Goal: Information Seeking & Learning: Learn about a topic

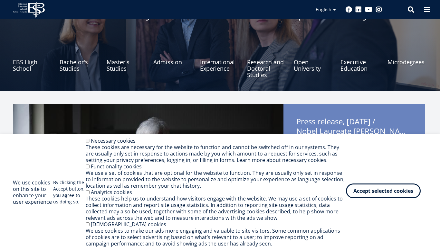
click at [394, 192] on button "Accept selected cookies" at bounding box center [383, 191] width 75 height 15
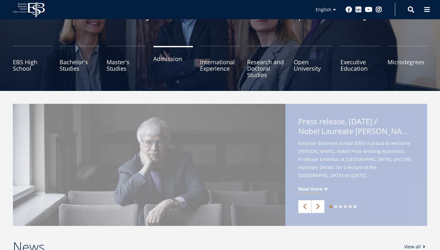
click at [186, 63] on link "Admission" at bounding box center [173, 62] width 40 height 32
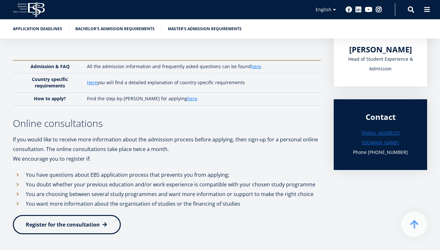
scroll to position [159, 0]
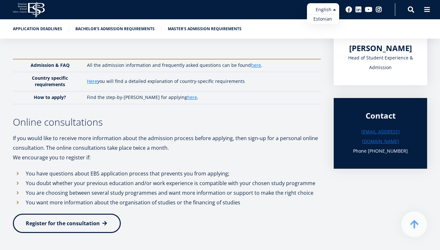
click at [333, 12] on ul "Estonian English" at bounding box center [323, 13] width 32 height 21
click at [325, 23] on link "Estonian" at bounding box center [323, 18] width 32 height 9
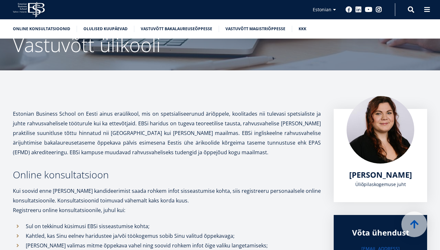
scroll to position [142, 0]
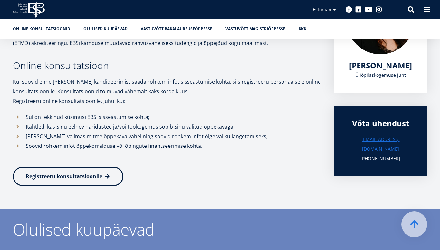
drag, startPoint x: 102, startPoint y: 82, endPoint x: 157, endPoint y: 102, distance: 58.5
click at [157, 102] on div "Estonian Business School on Eesti ainus eraülikool, mis on spetsialiseerunud är…" at bounding box center [167, 98] width 308 height 196
click at [157, 102] on p "Registreeru online konsultatsioonile, juhul kui:" at bounding box center [167, 101] width 308 height 10
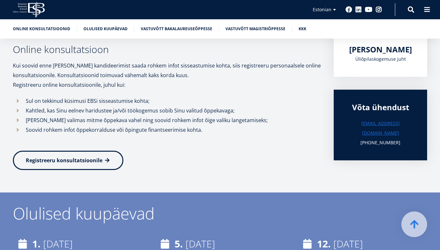
scroll to position [159, 0]
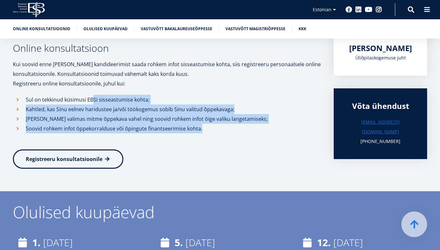
drag, startPoint x: 92, startPoint y: 103, endPoint x: 219, endPoint y: 129, distance: 130.2
click at [219, 129] on ul "Sul on tekkinud küsimusi EBSi sisseastumise kohta; Kahtled, kas Sinu eelnev har…" at bounding box center [167, 119] width 308 height 48
click at [219, 129] on p "Soovid rohkem infot õppekorralduse või õpingute finantseerimise kohta." at bounding box center [173, 133] width 295 height 19
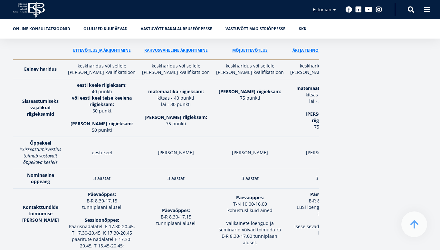
scroll to position [633, 0]
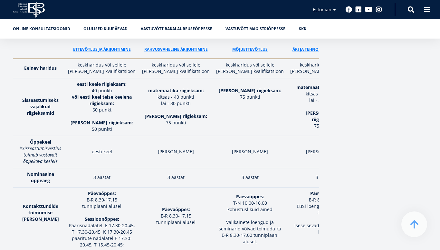
click at [217, 129] on td "inglise keele riigieksam: 75 punkti" at bounding box center [250, 107] width 74 height 58
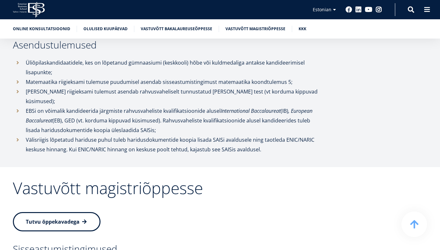
scroll to position [1385, 0]
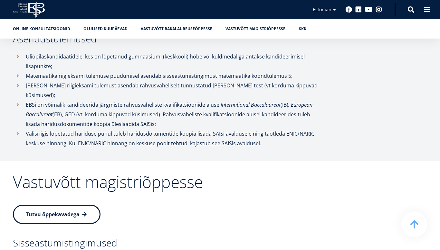
click at [84, 211] on span at bounding box center [84, 214] width 6 height 6
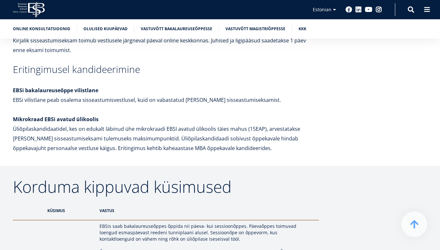
scroll to position [2614, 0]
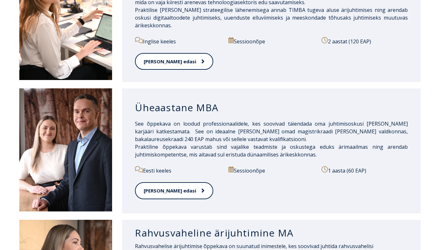
scroll to position [532, 0]
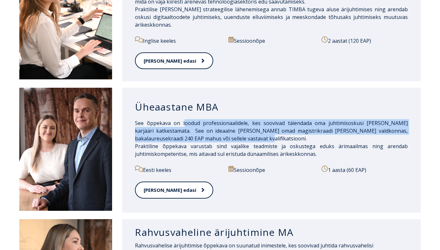
drag, startPoint x: 187, startPoint y: 124, endPoint x: 269, endPoint y: 137, distance: 83.4
click at [269, 138] on p "See õppekava on loodud professionaalidele, kes soovivad täiendada oma juhtimiso…" at bounding box center [271, 138] width 273 height 39
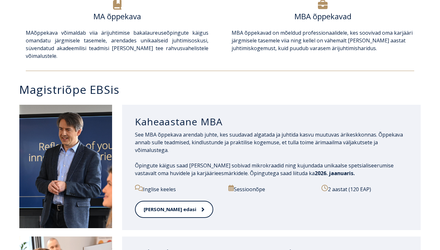
scroll to position [219, 0]
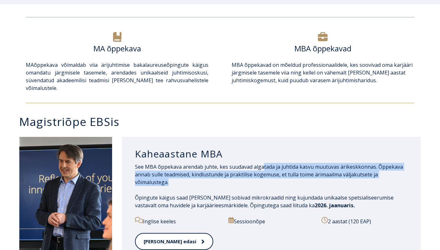
drag, startPoint x: 263, startPoint y: 166, endPoint x: 318, endPoint y: 182, distance: 56.9
click at [318, 182] on p "See MBA õppekava arendab juhte, kes suudavad algatada ja juhtida kasvu muutuvas…" at bounding box center [271, 174] width 273 height 23
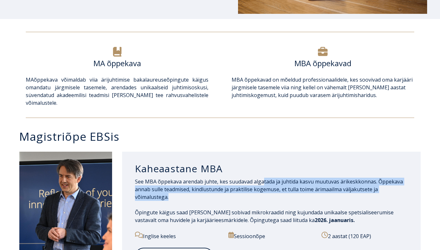
scroll to position [204, 0]
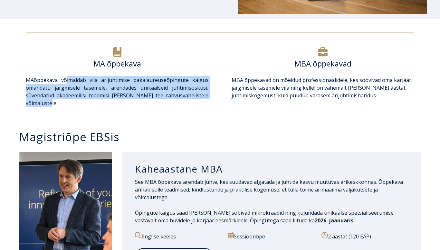
drag, startPoint x: 68, startPoint y: 81, endPoint x: 150, endPoint y: 103, distance: 85.2
click at [150, 103] on p "MA õppekava võimaldab viia ärijuhtimise bakalaureuseõpingute käigus omandatu jä…" at bounding box center [117, 91] width 182 height 31
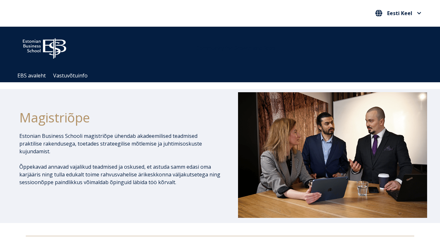
scroll to position [0, 0]
